Goal: Task Accomplishment & Management: Manage account settings

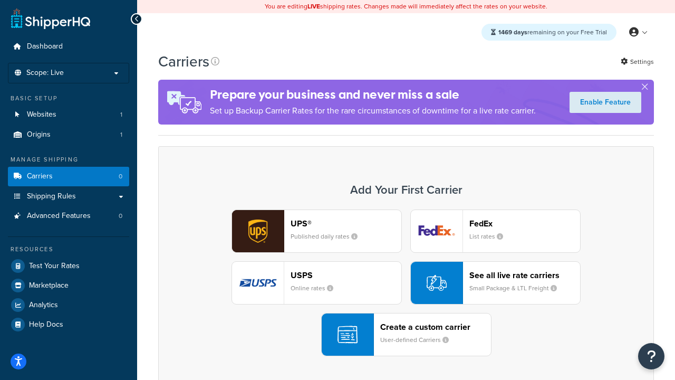
click at [406, 283] on div "UPS® Published daily rates FedEx List rates USPS Online rates See all live rate…" at bounding box center [406, 282] width 474 height 147
click at [525, 223] on header "FedEx" at bounding box center [524, 223] width 111 height 10
